Goal: Information Seeking & Learning: Learn about a topic

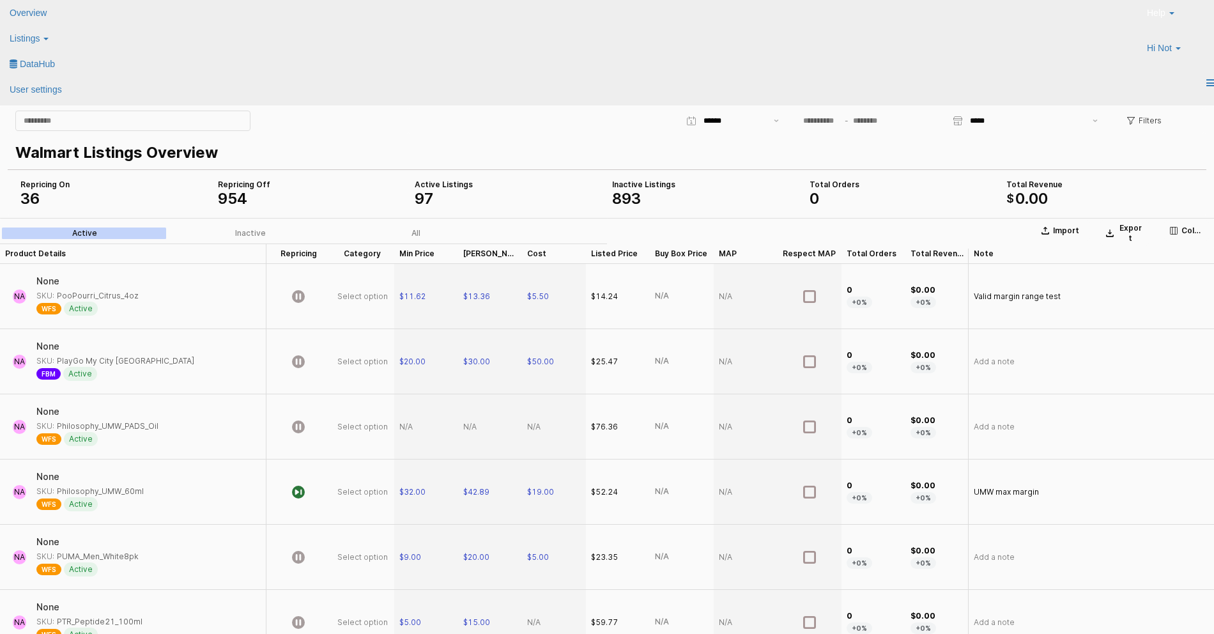
scroll to position [0, 38]
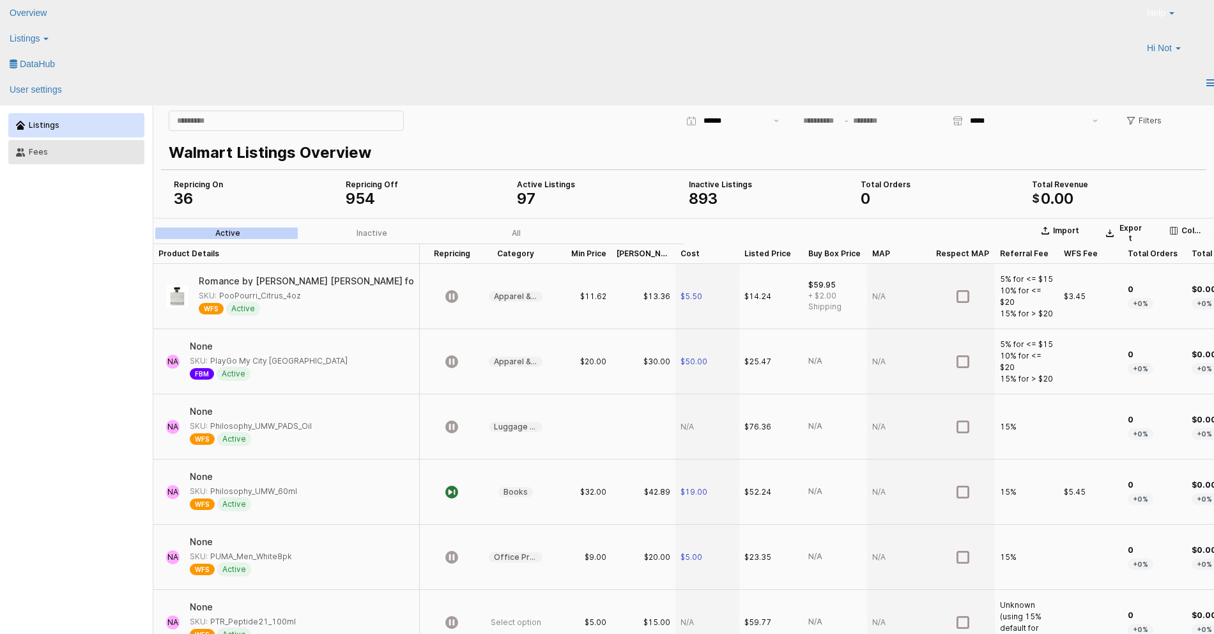
click at [107, 164] on button "Fees" at bounding box center [76, 152] width 136 height 24
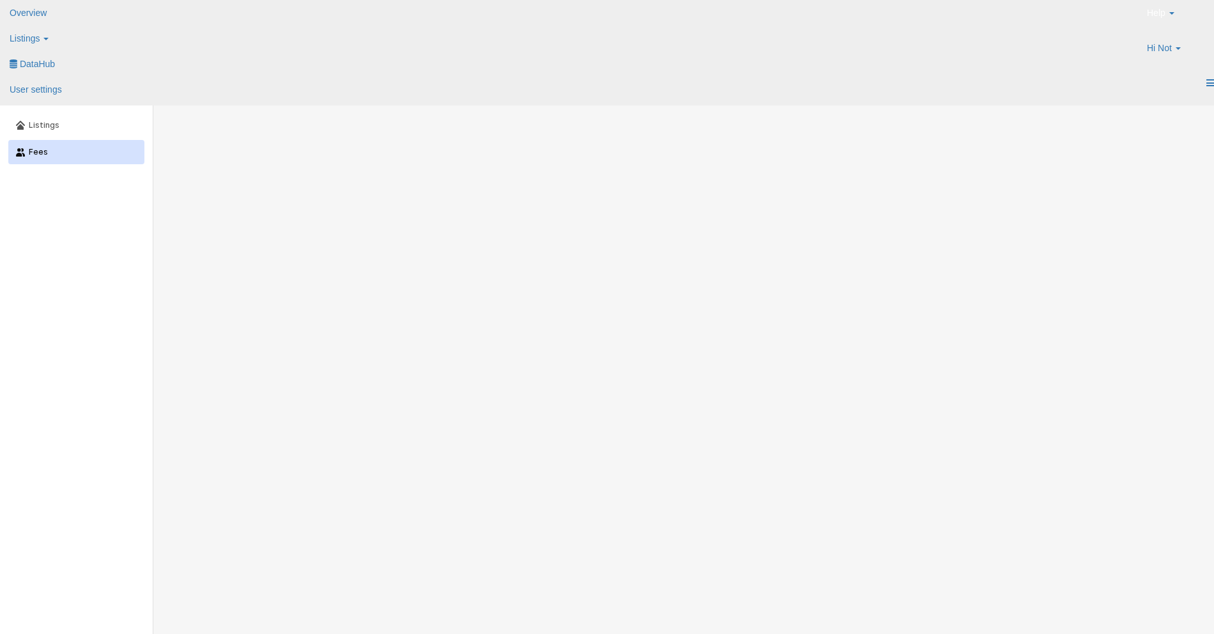
click at [109, 160] on button "Fees" at bounding box center [76, 152] width 136 height 24
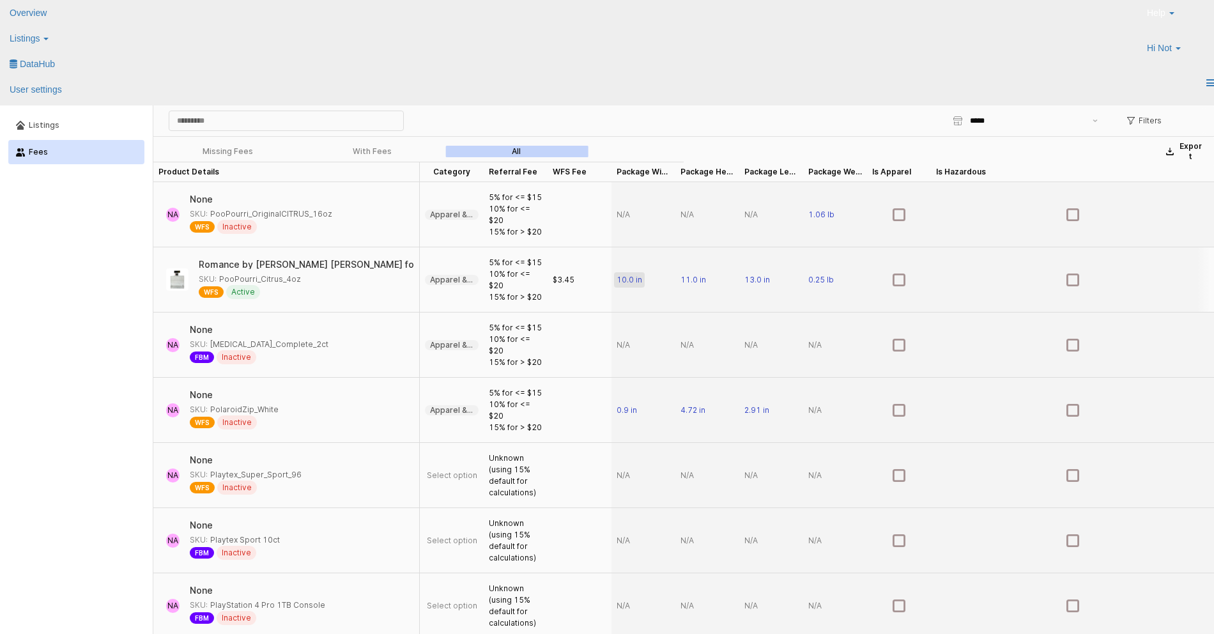
click at [632, 282] on span "10.0 in" at bounding box center [629, 280] width 26 height 10
drag, startPoint x: 630, startPoint y: 280, endPoint x: 575, endPoint y: 280, distance: 55.6
type input "****"
click at [630, 220] on div "App Frame" at bounding box center [643, 214] width 64 height 65
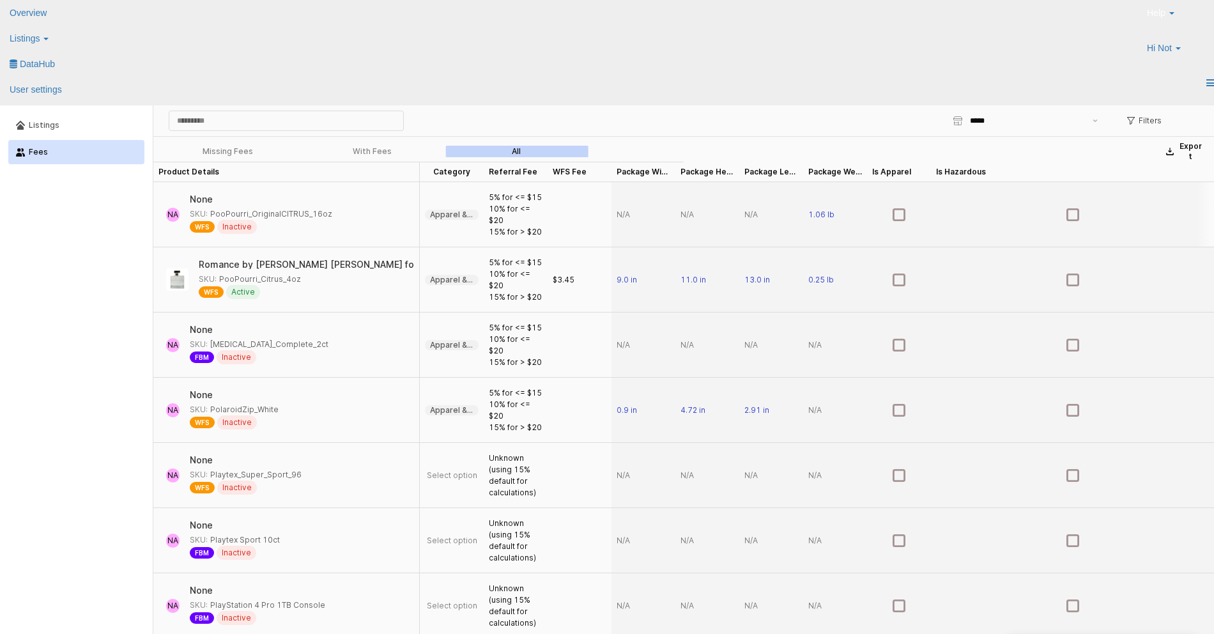
click at [629, 214] on div "App Frame" at bounding box center [643, 214] width 64 height 65
type input "**"
click at [691, 217] on div "App Frame" at bounding box center [707, 214] width 64 height 65
type input "**"
click at [767, 217] on div "App Frame" at bounding box center [771, 214] width 64 height 65
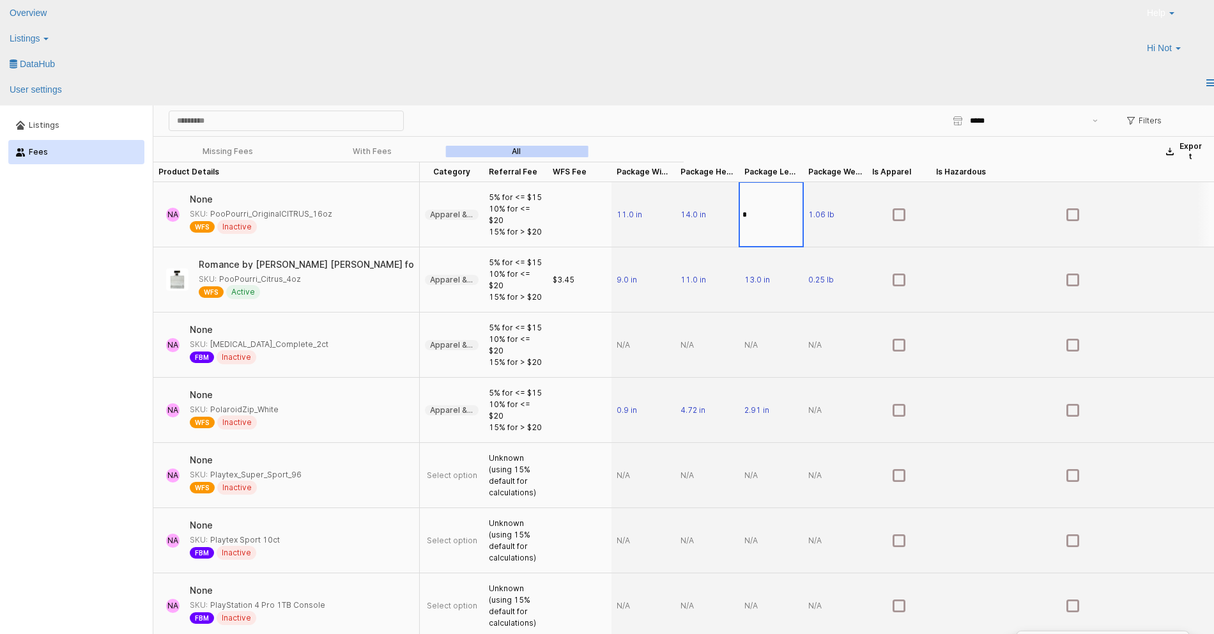
type input "**"
click at [362, 154] on div "With Fees" at bounding box center [372, 151] width 39 height 9
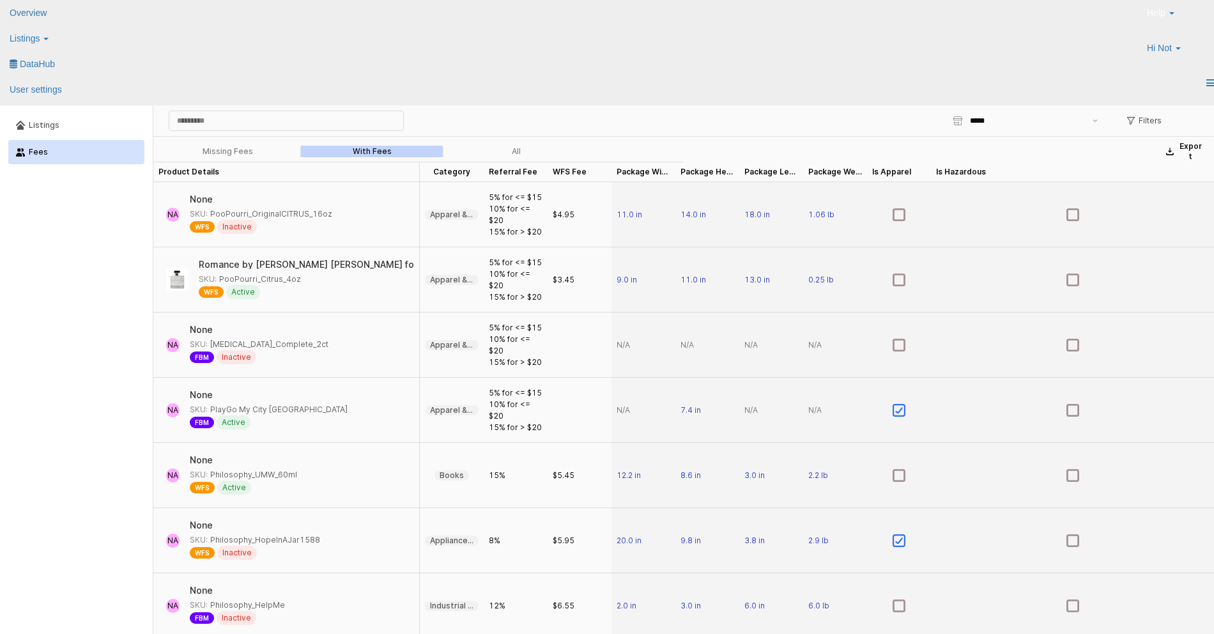
click at [521, 154] on label "All" at bounding box center [516, 151] width 144 height 11
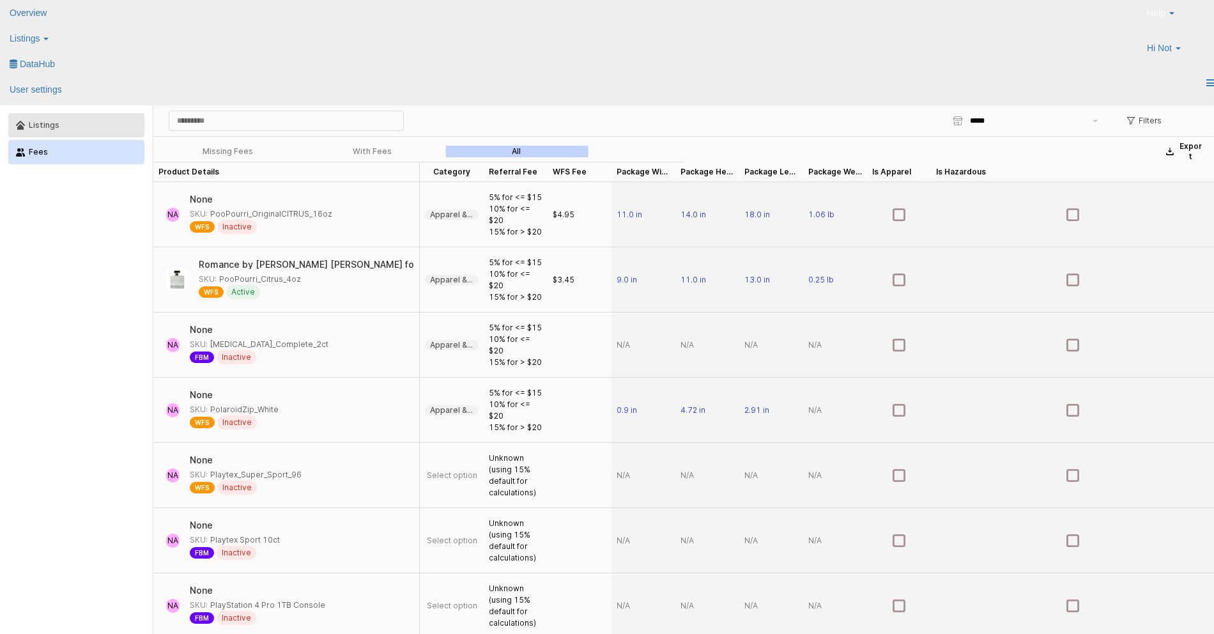
click at [98, 133] on button "Listings" at bounding box center [76, 125] width 136 height 24
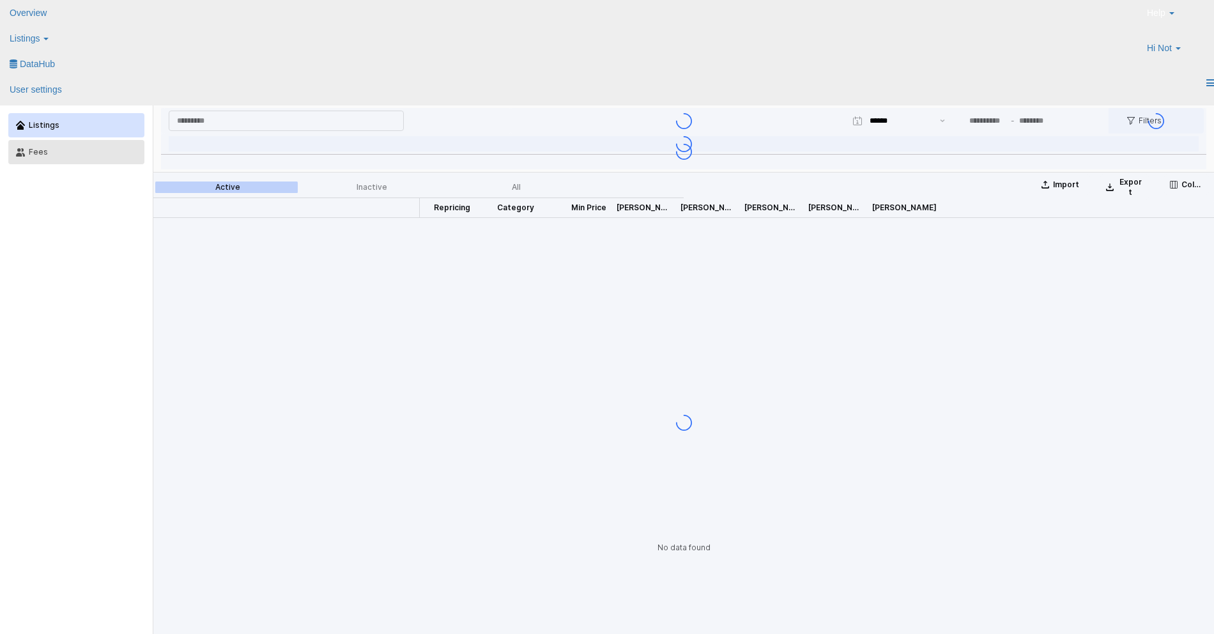
click at [84, 157] on button "Fees" at bounding box center [76, 152] width 136 height 24
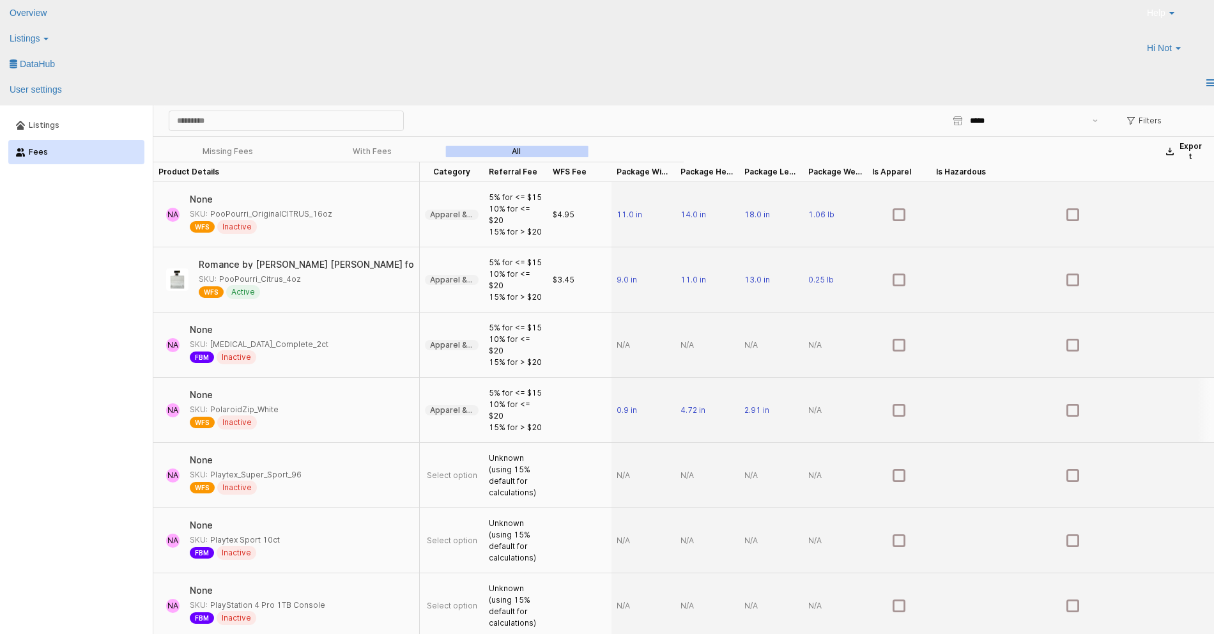
click at [815, 411] on div "App Frame" at bounding box center [835, 410] width 64 height 65
click at [816, 407] on div "App Frame" at bounding box center [835, 410] width 64 height 65
click at [384, 153] on div "With Fees" at bounding box center [372, 151] width 39 height 9
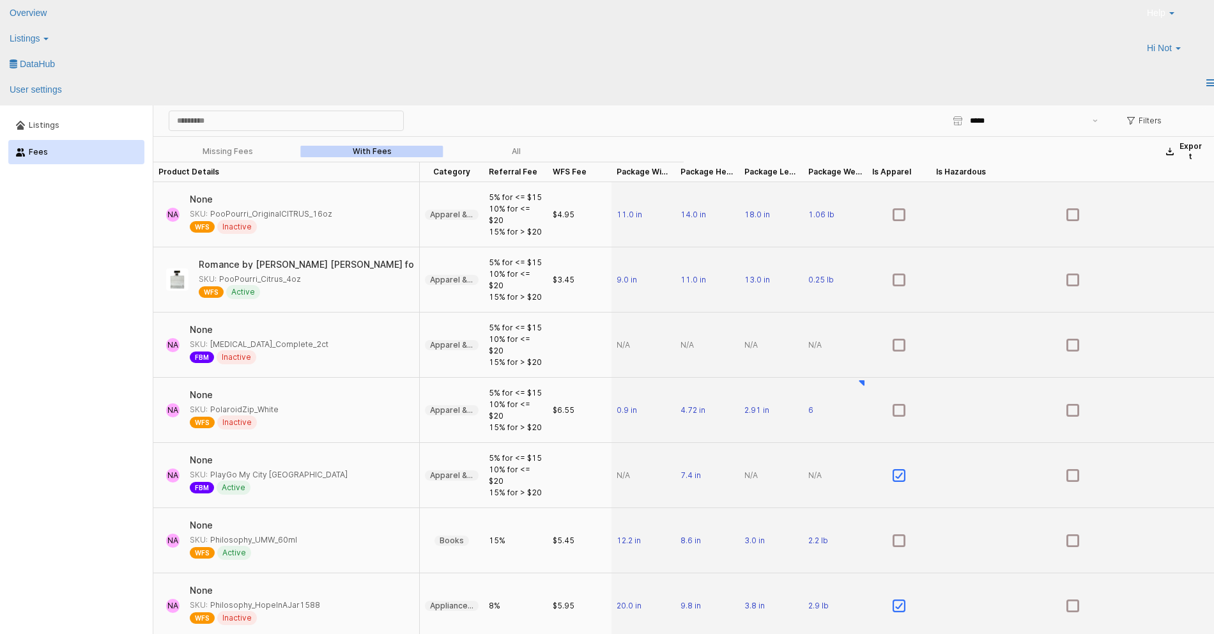
click at [525, 154] on label "All" at bounding box center [516, 151] width 144 height 11
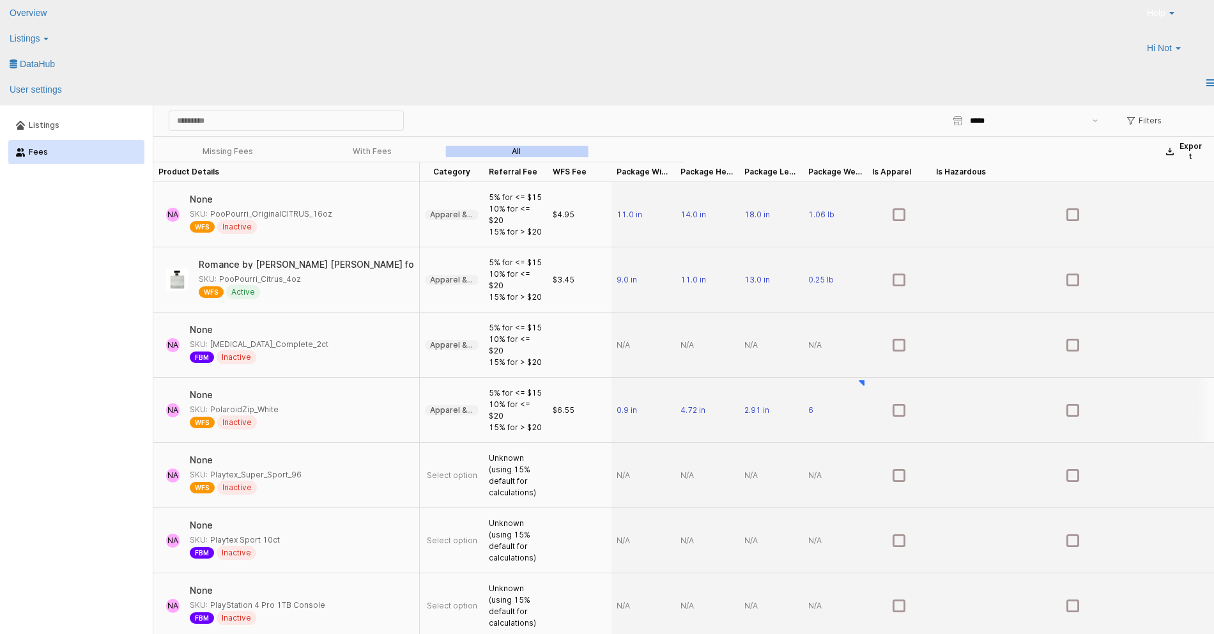
click at [827, 411] on div "6" at bounding box center [835, 410] width 64 height 65
click at [820, 408] on div "6" at bounding box center [835, 410] width 64 height 65
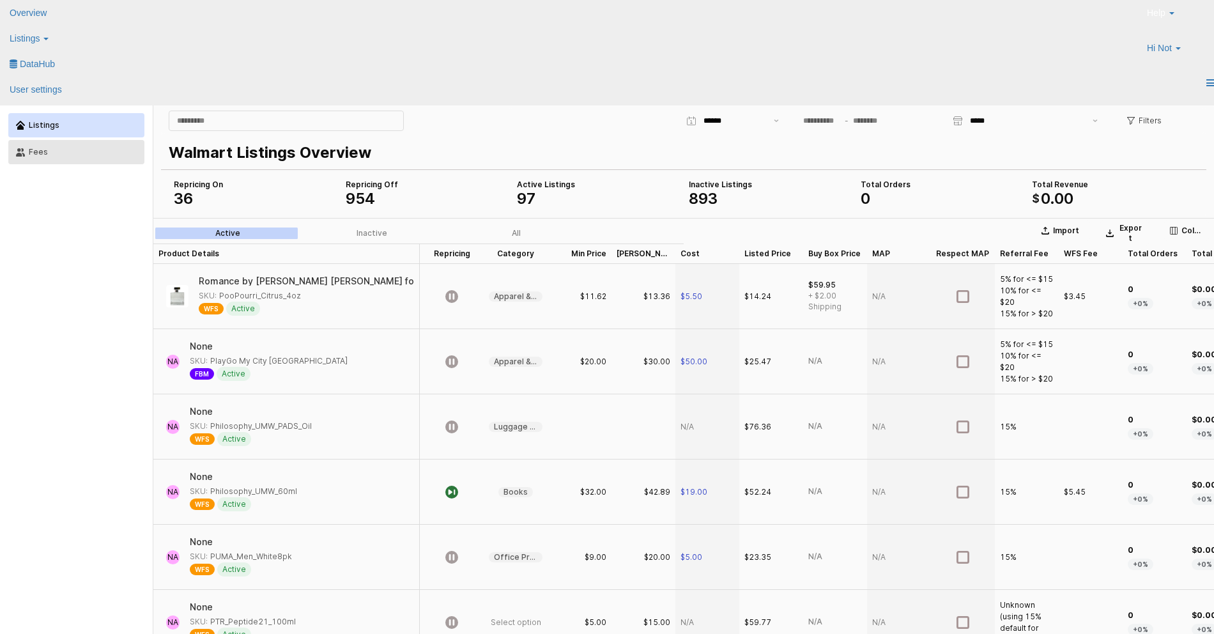
click at [88, 160] on button "Fees" at bounding box center [76, 152] width 136 height 24
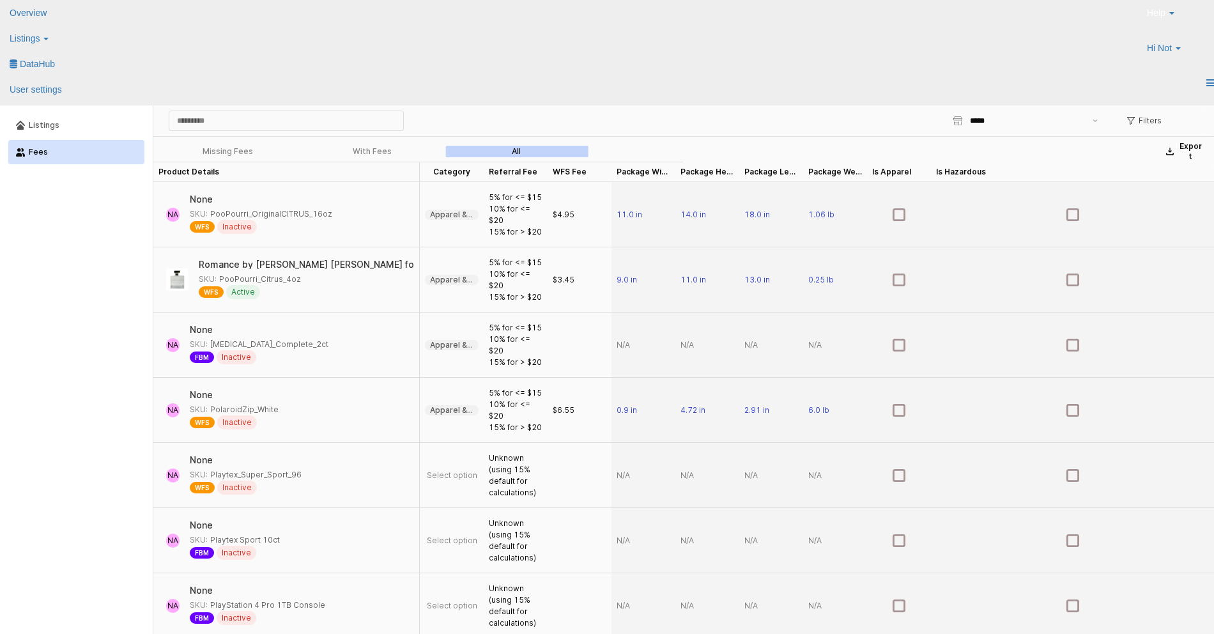
click at [89, 305] on div "Listings Fees" at bounding box center [76, 390] width 137 height 558
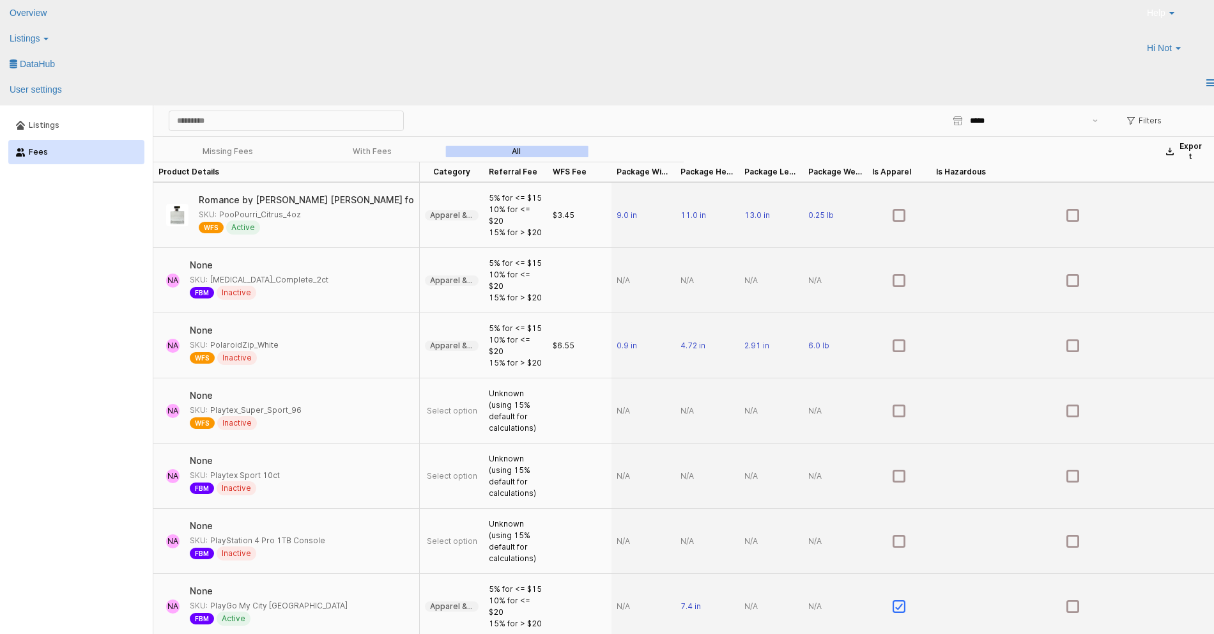
scroll to position [75, 0]
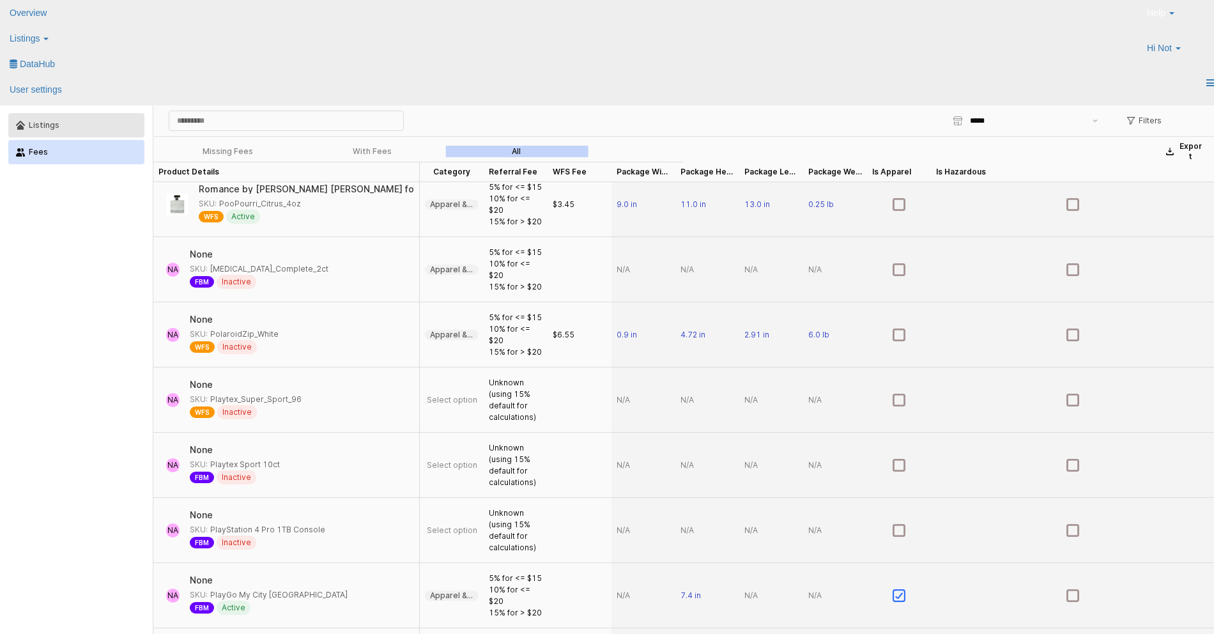
click at [70, 117] on button "Listings" at bounding box center [76, 125] width 136 height 24
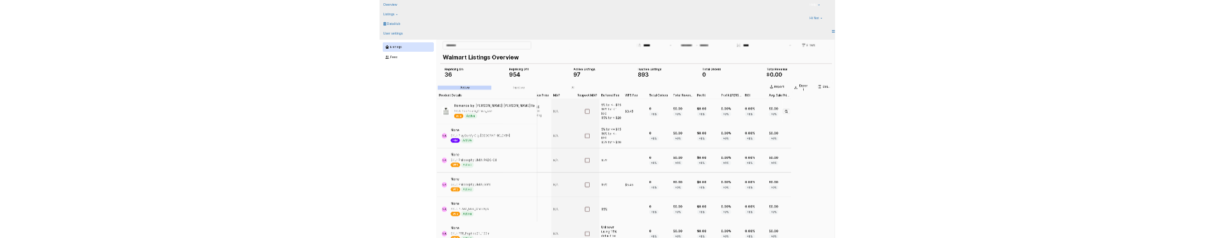
scroll to position [0, 0]
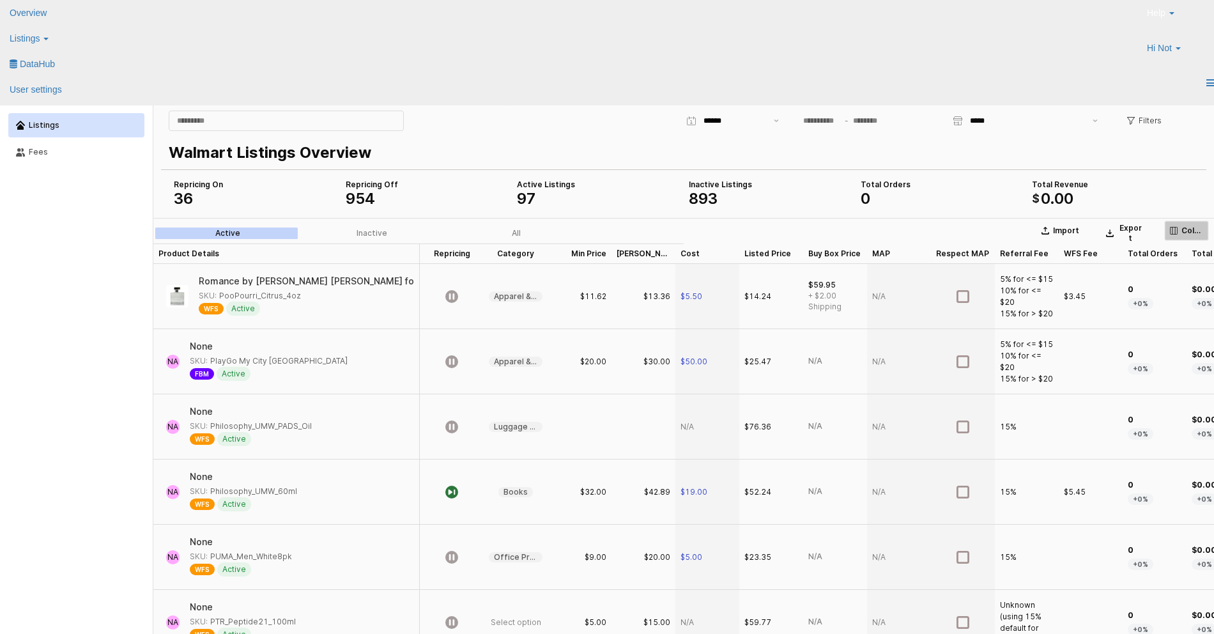
click at [1181, 227] on p "Columns" at bounding box center [1192, 230] width 22 height 10
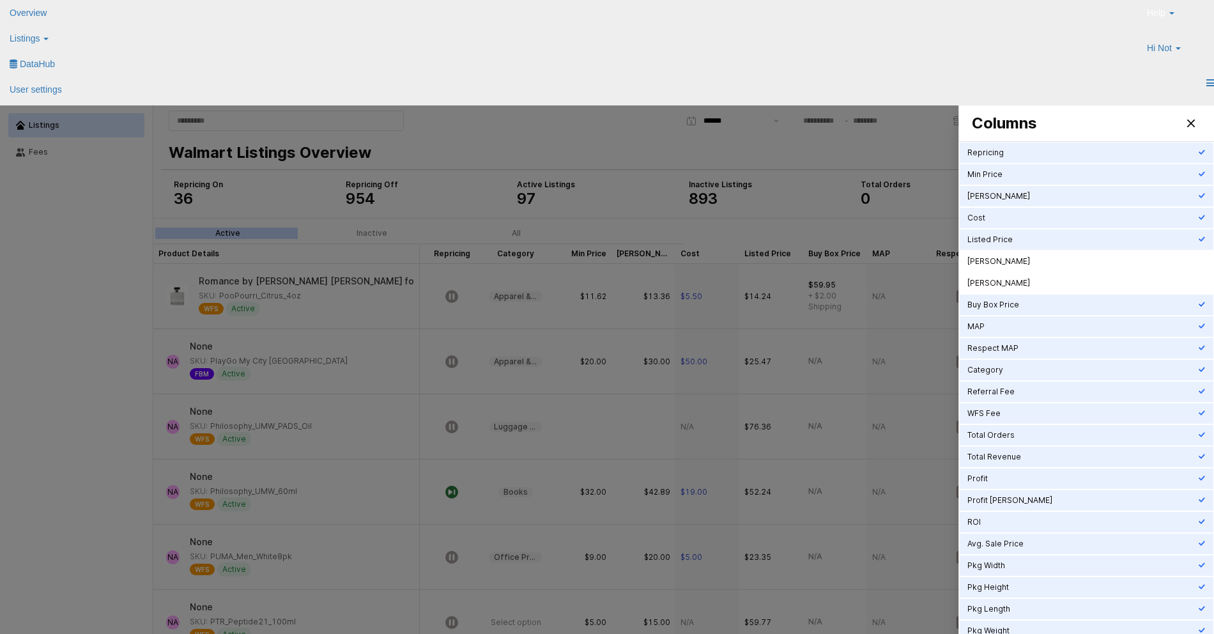
click at [1193, 120] on div "Close" at bounding box center [1190, 123] width 19 height 19
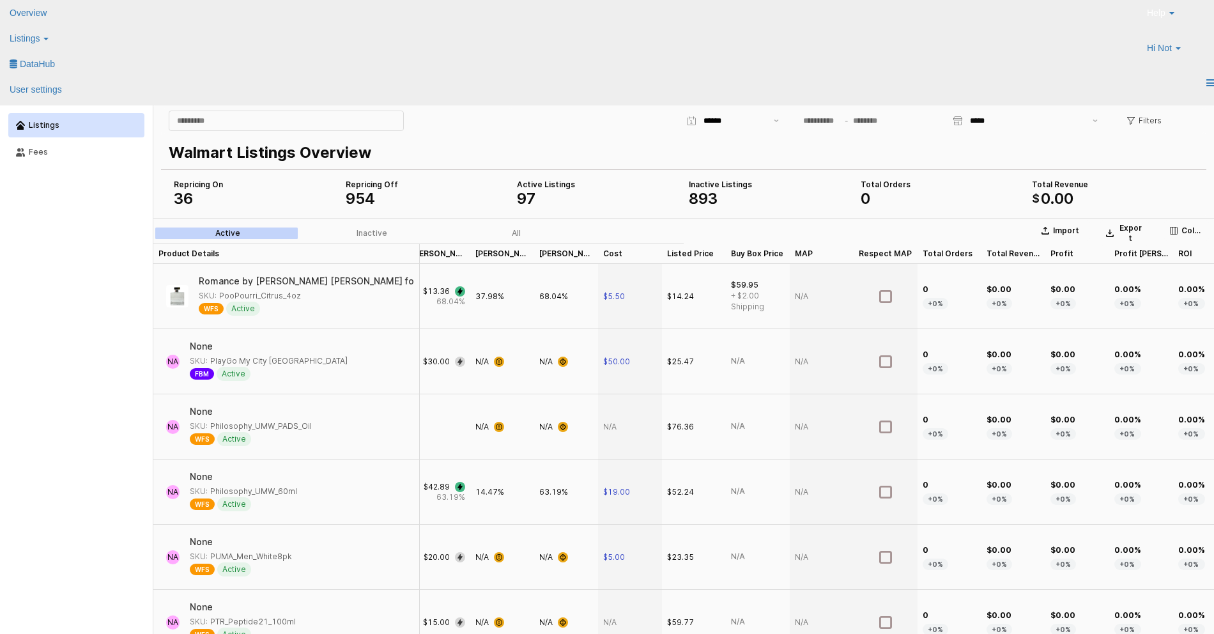
scroll to position [0, 204]
click at [86, 153] on div "Fees" at bounding box center [83, 152] width 108 height 9
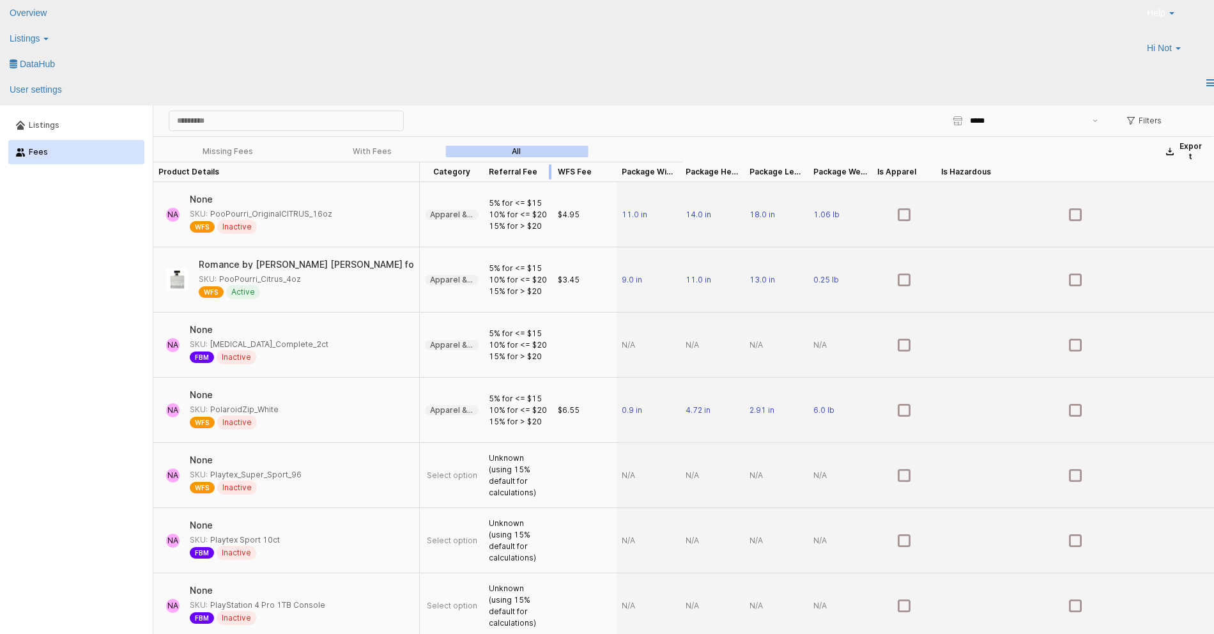
click at [553, 175] on div "App Frame" at bounding box center [553, 172] width 0 height 20
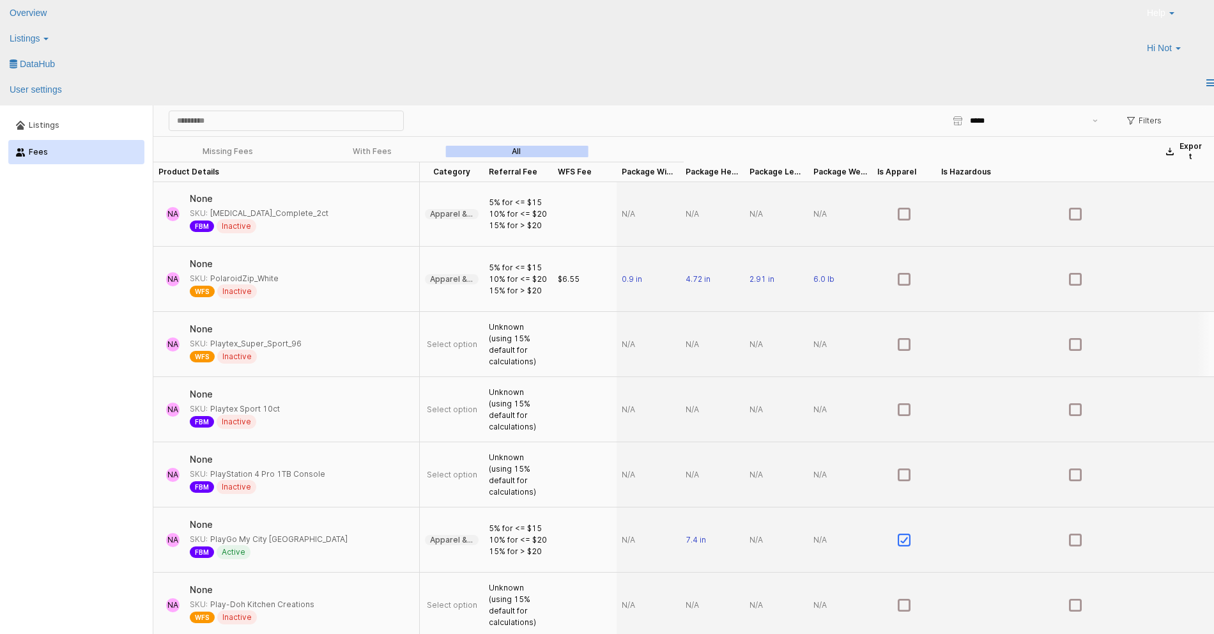
scroll to position [0, 0]
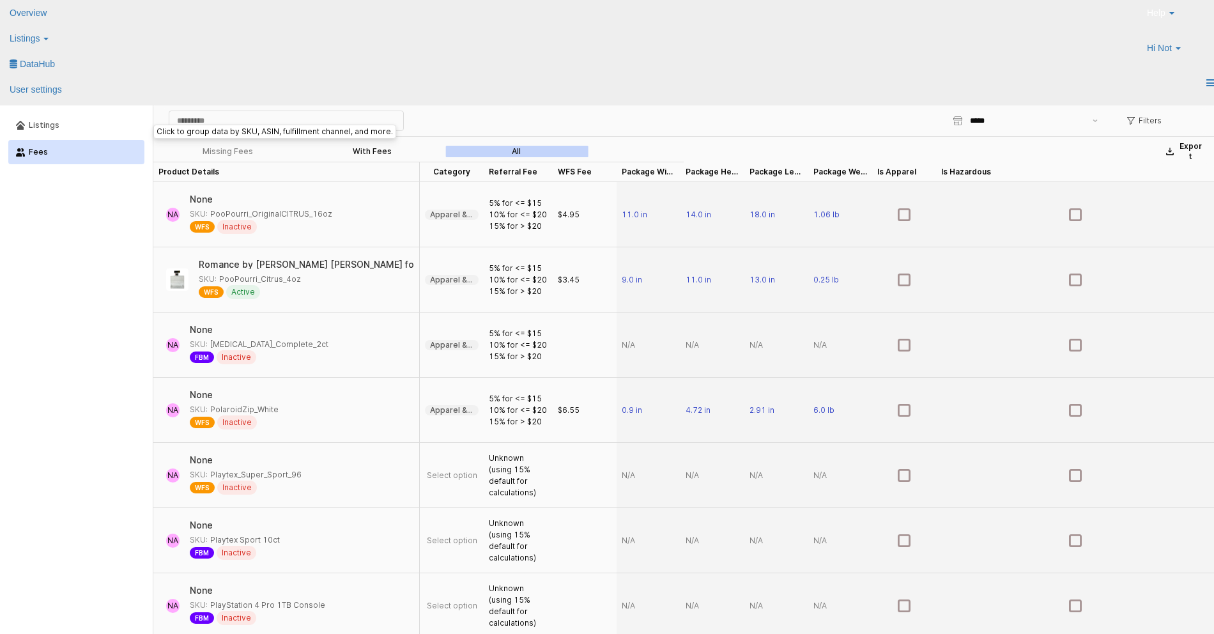
click at [372, 155] on div "With Fees" at bounding box center [372, 151] width 39 height 9
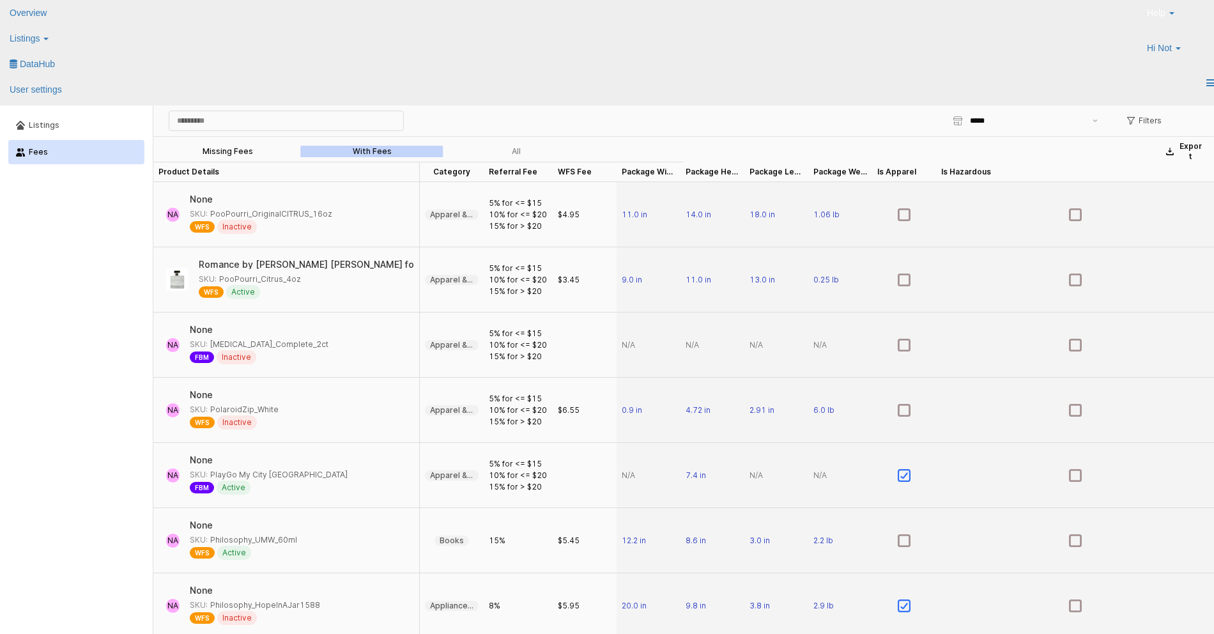
click at [234, 151] on div "Missing Fees" at bounding box center [227, 151] width 50 height 9
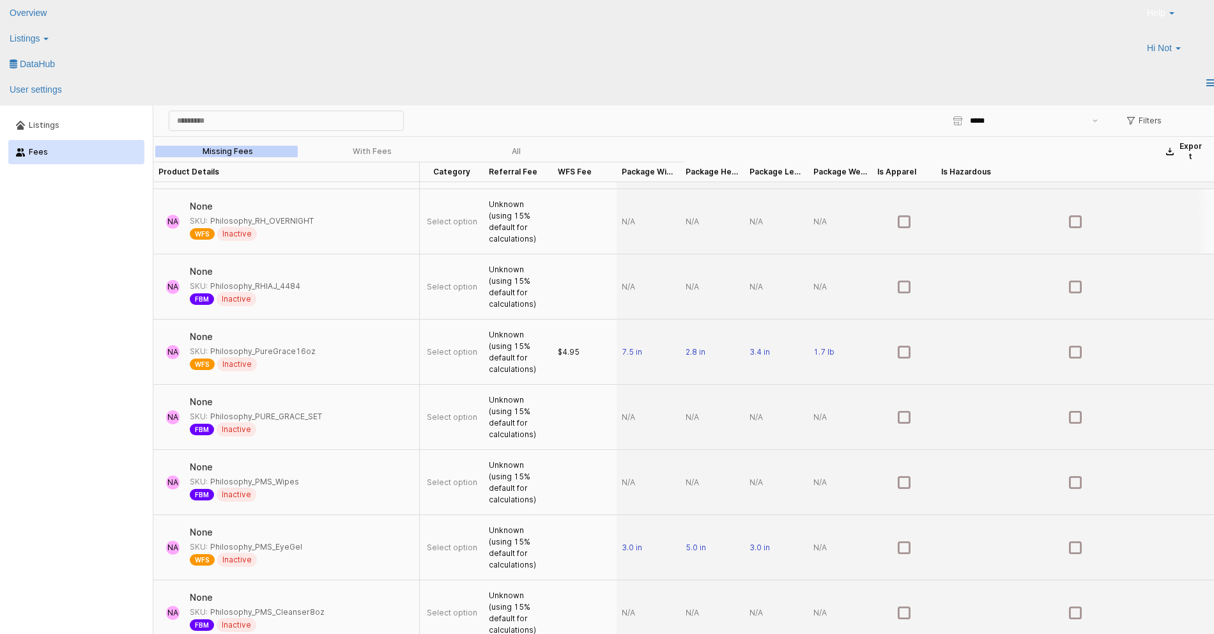
scroll to position [841, 0]
click at [366, 151] on div "With Fees" at bounding box center [372, 151] width 39 height 9
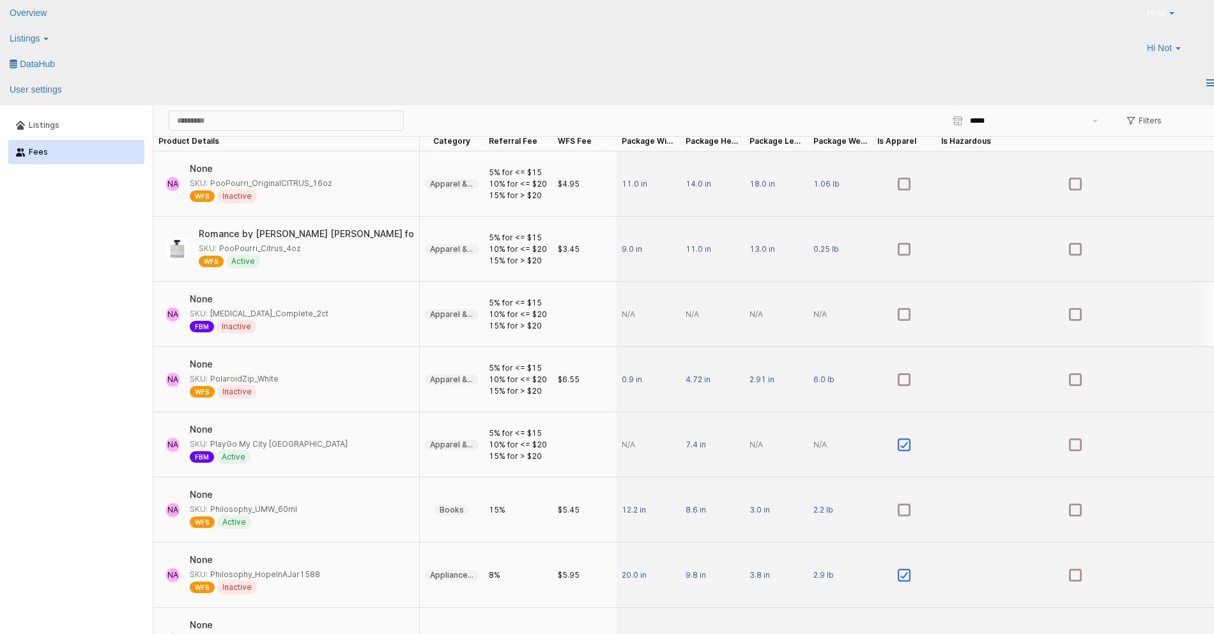
scroll to position [0, 0]
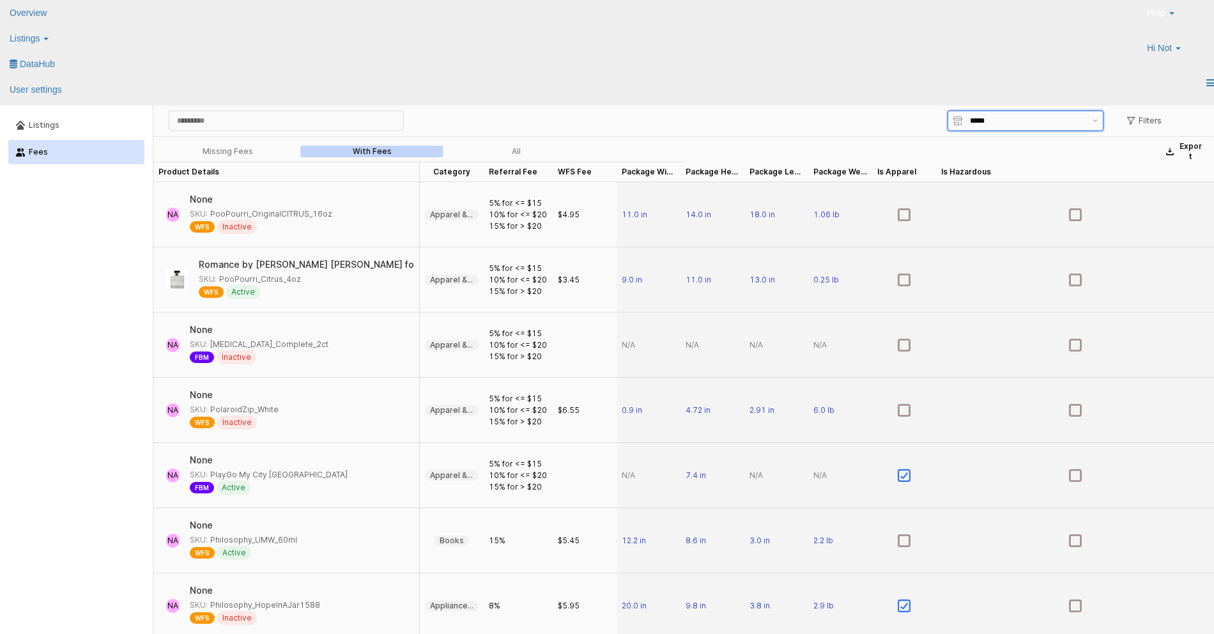
click at [1000, 129] on div "*****" at bounding box center [1024, 120] width 125 height 19
click at [986, 166] on div "JE Premiere" at bounding box center [1022, 169] width 132 height 10
click at [986, 118] on input "**********" at bounding box center [1027, 120] width 115 height 13
click at [985, 142] on div "Walmy" at bounding box center [1022, 147] width 132 height 10
type input "*****"
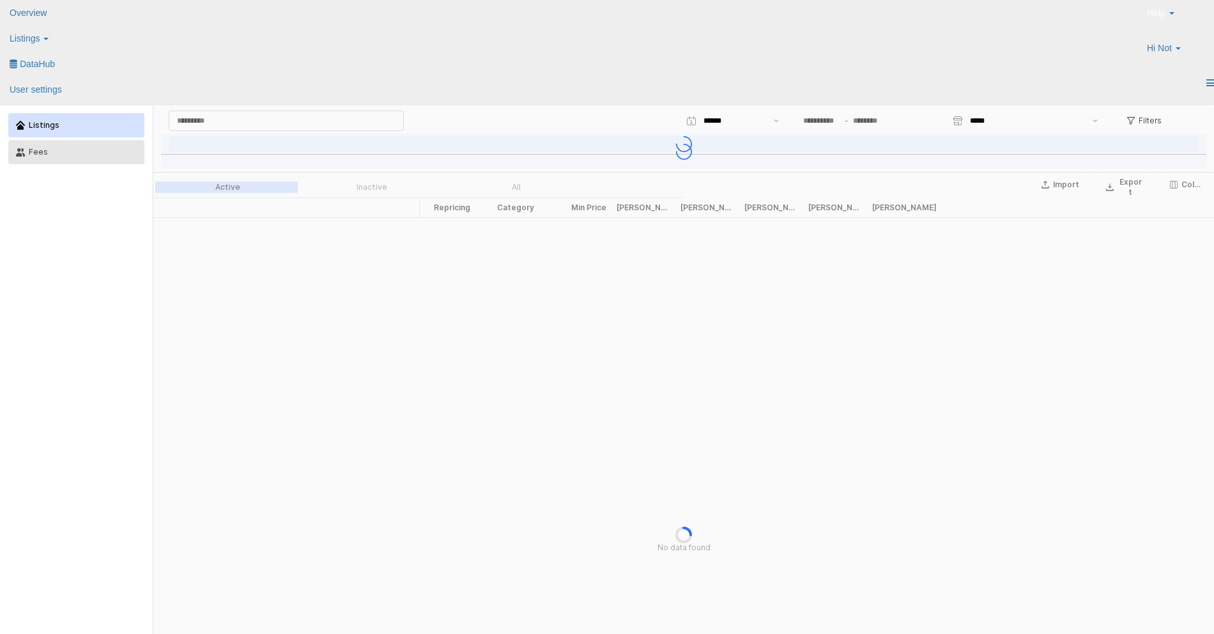
click at [79, 156] on div "Fees" at bounding box center [83, 152] width 108 height 9
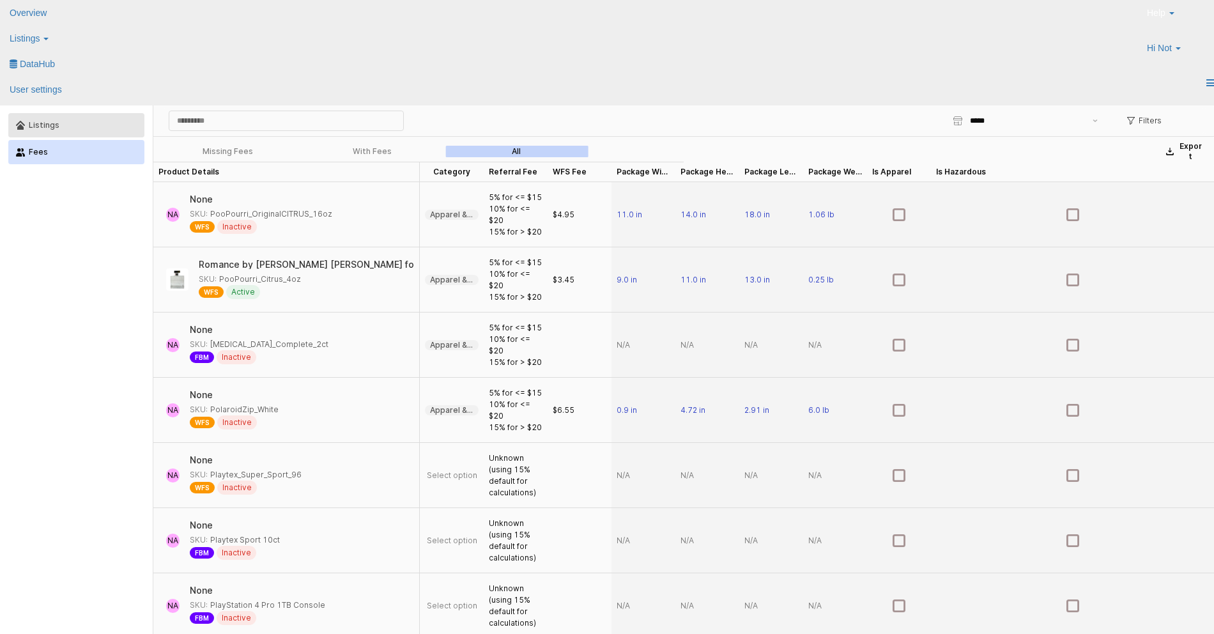
click at [80, 125] on div "Listings" at bounding box center [83, 125] width 108 height 9
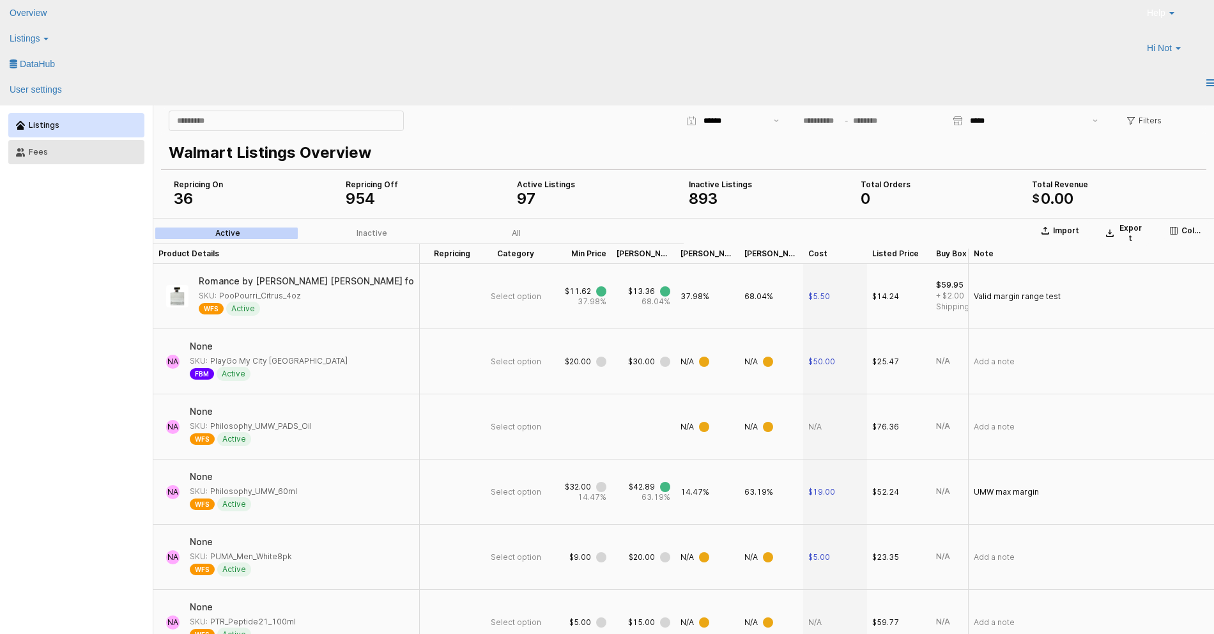
click at [84, 151] on div "Fees" at bounding box center [83, 152] width 108 height 9
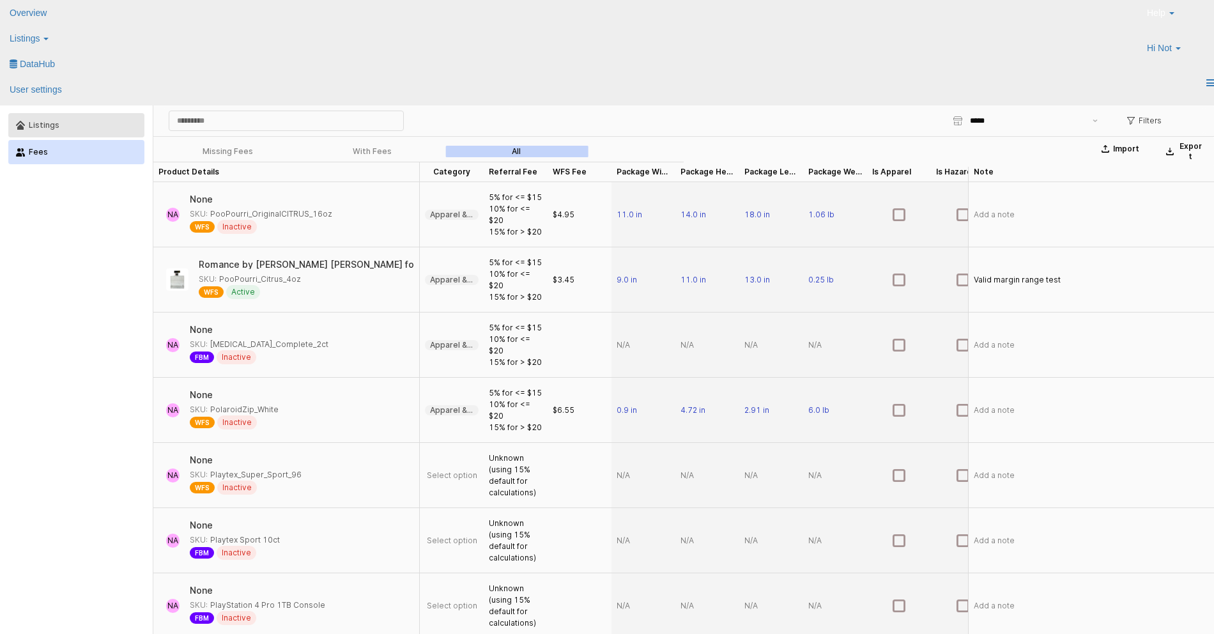
click at [29, 121] on div "Listings" at bounding box center [83, 125] width 108 height 9
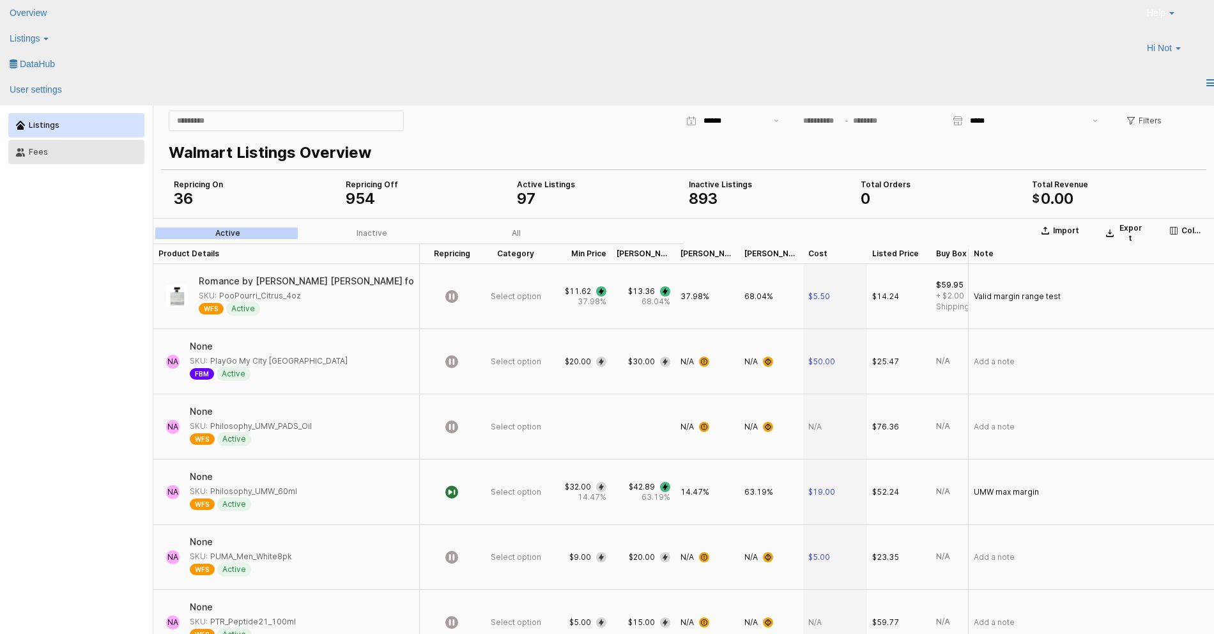
click at [97, 153] on div "Fees" at bounding box center [83, 152] width 108 height 9
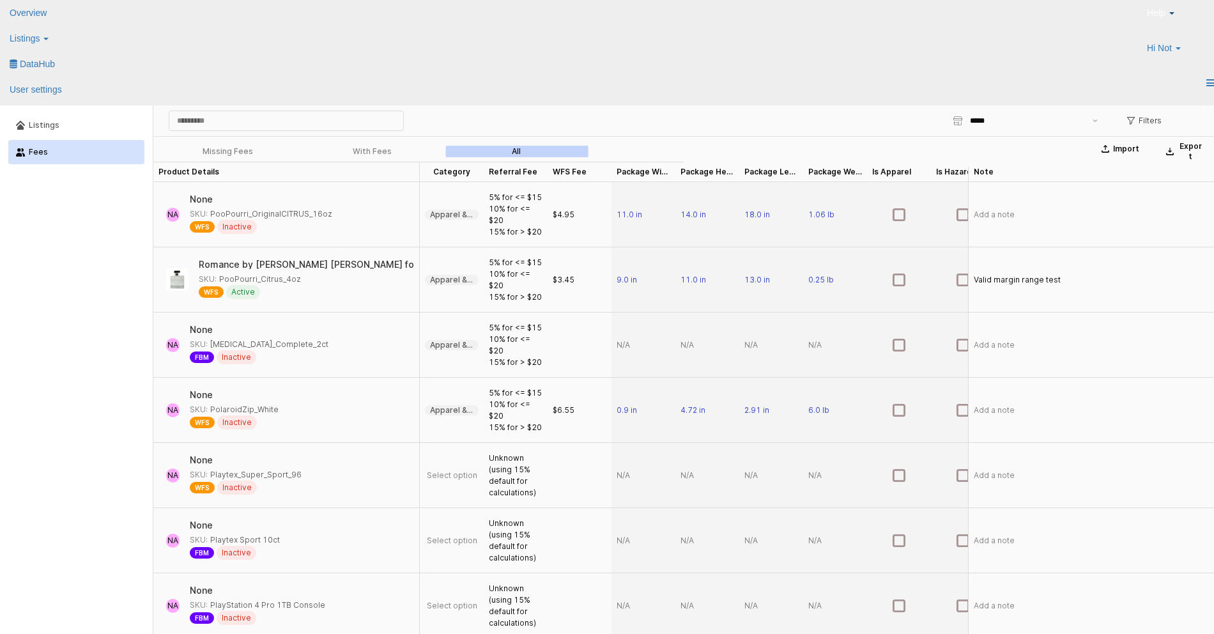
click at [1147, 19] on span "Help" at bounding box center [1156, 12] width 19 height 13
click at [1138, 71] on link "Search Knowledge Hub" at bounding box center [1185, 66] width 94 height 10
